Goal: Find specific page/section: Find specific page/section

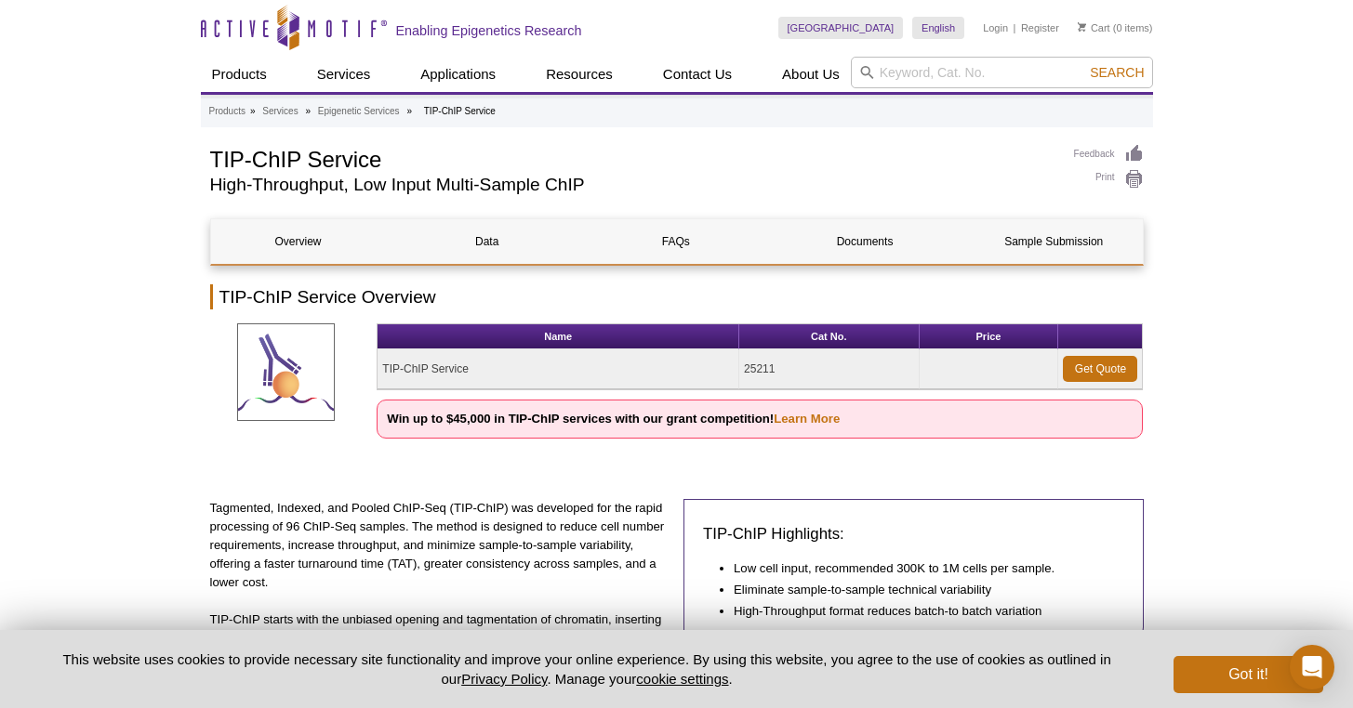
select select "[GEOGRAPHIC_DATA]"
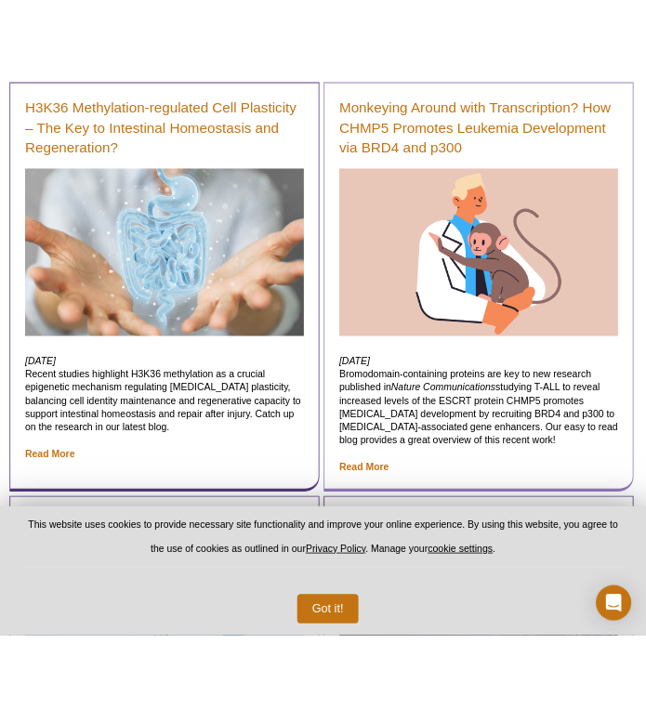
scroll to position [466, 0]
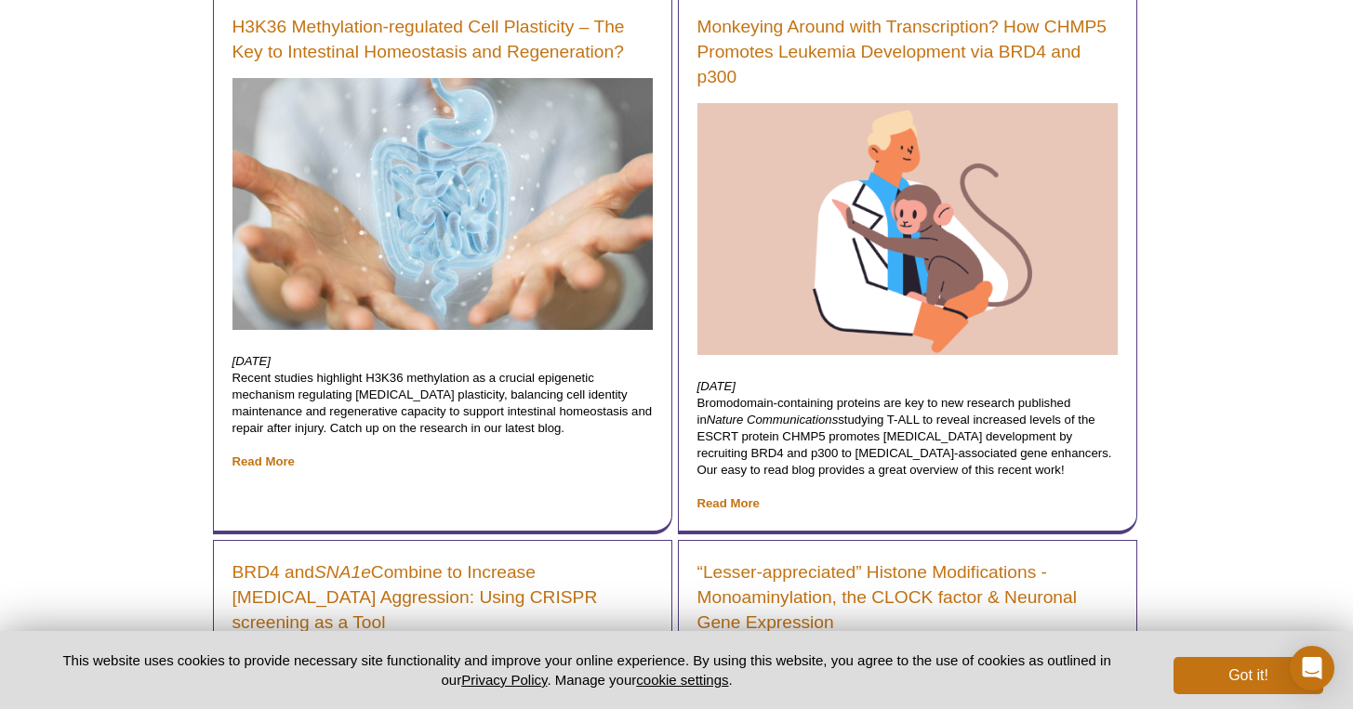
select select "[GEOGRAPHIC_DATA]"
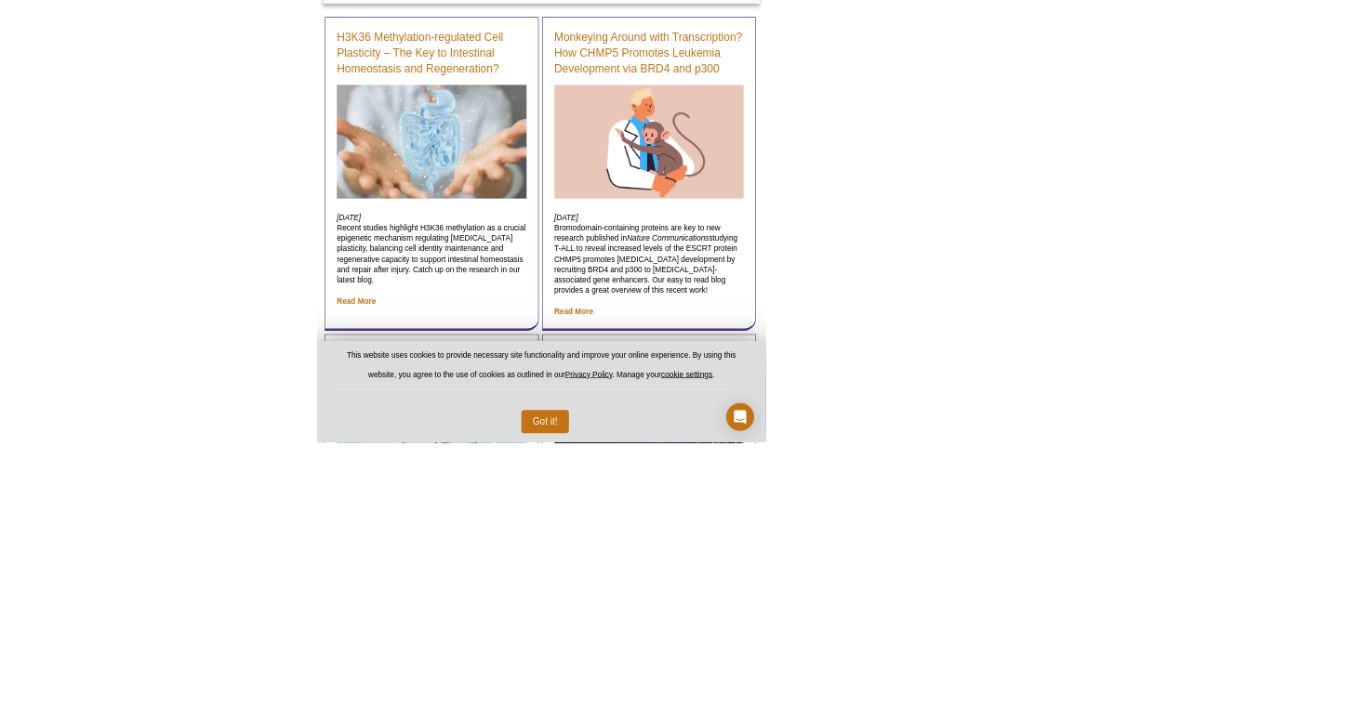
scroll to position [445, 0]
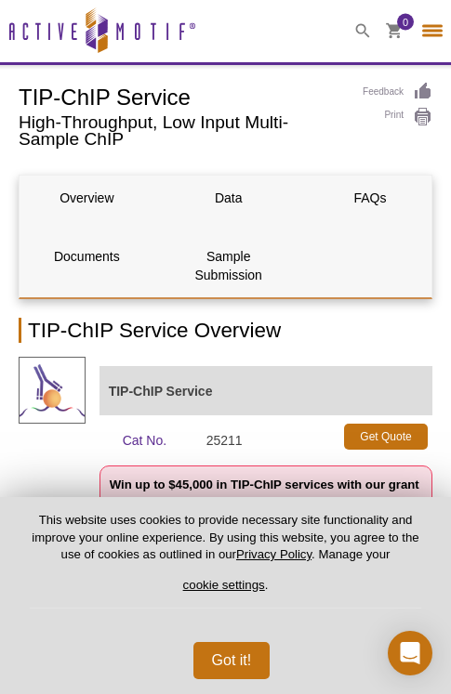
select select "[GEOGRAPHIC_DATA]"
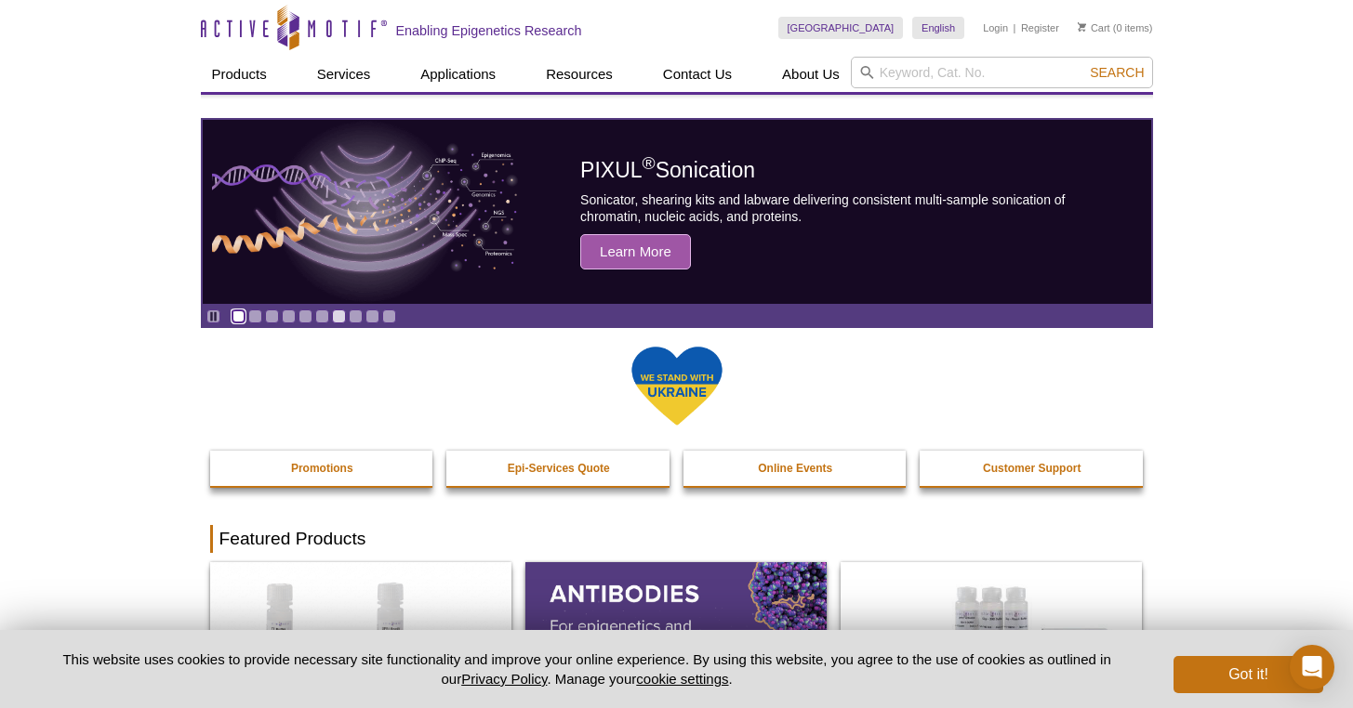
click at [241, 316] on link "Go to slide 1" at bounding box center [238, 317] width 14 height 14
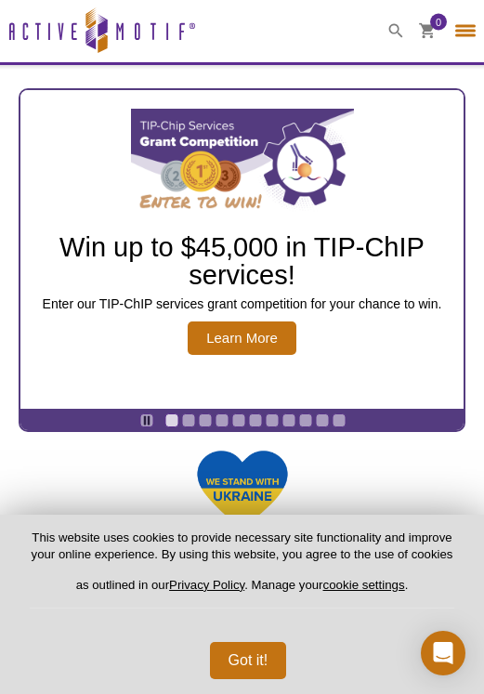
select select "[GEOGRAPHIC_DATA]"
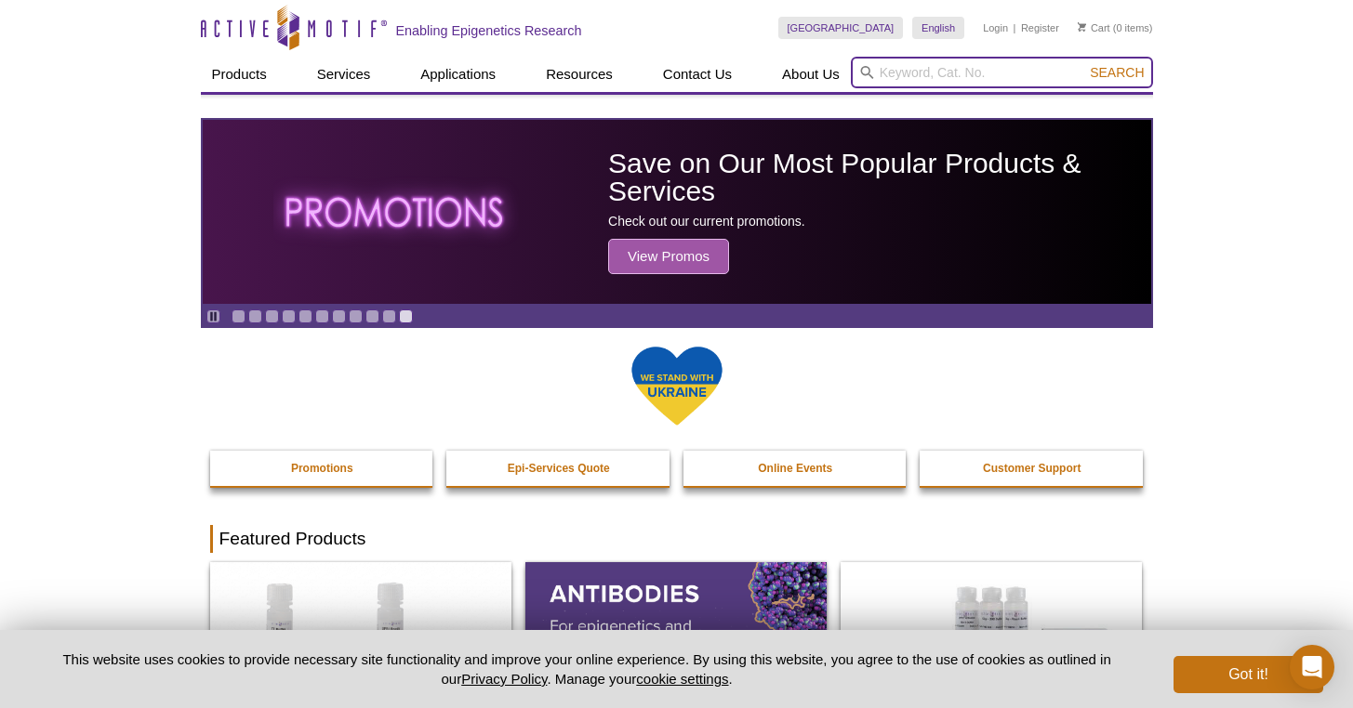
click at [956, 86] on input "search" at bounding box center [1002, 73] width 302 height 32
paste input "39159"
type input "39159"
